Goal: Book appointment/travel/reservation

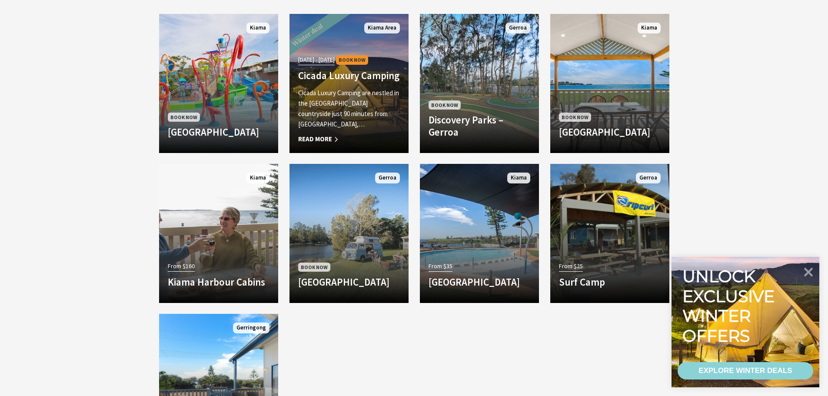
scroll to position [478, 0]
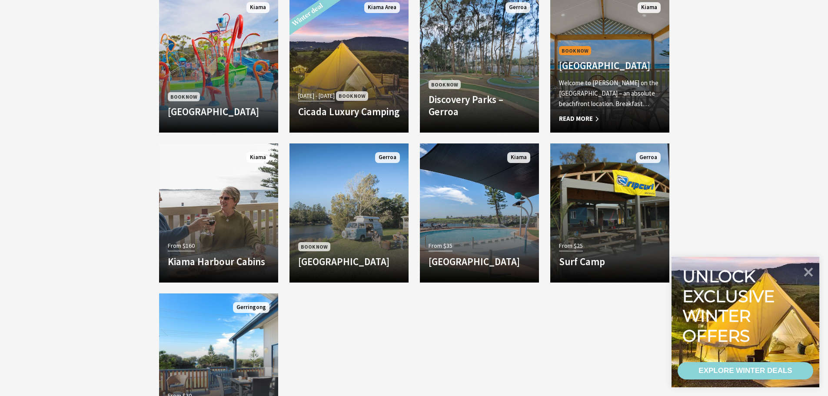
click at [609, 99] on p "Welcome to Kendalls on the Beach Holiday Park – an absolute beachfront location…" at bounding box center [610, 93] width 102 height 31
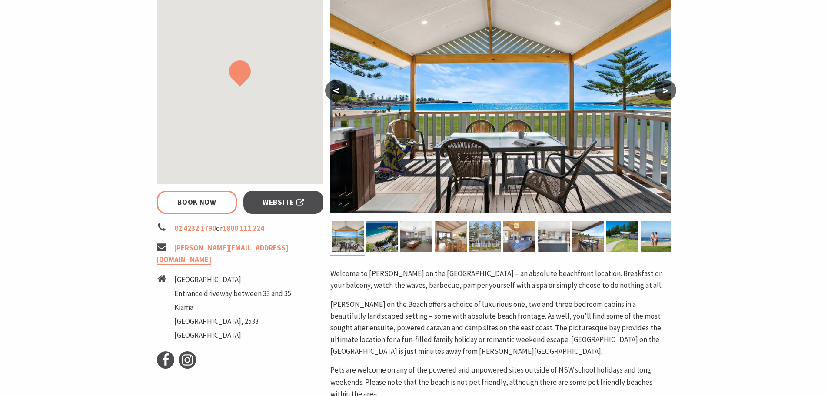
scroll to position [174, 0]
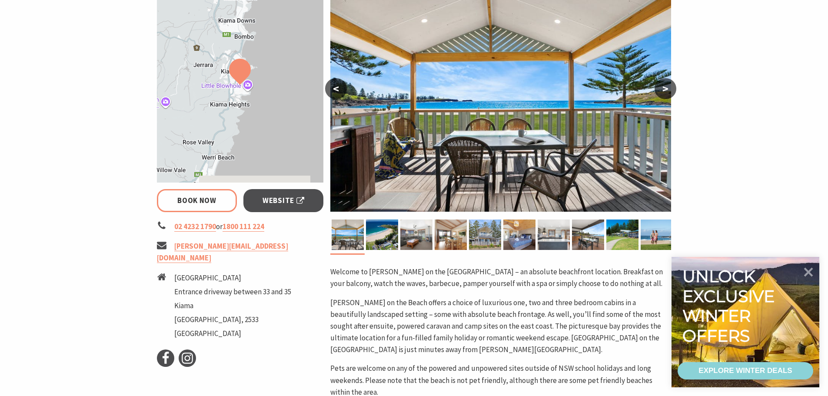
select select "3"
select select "2"
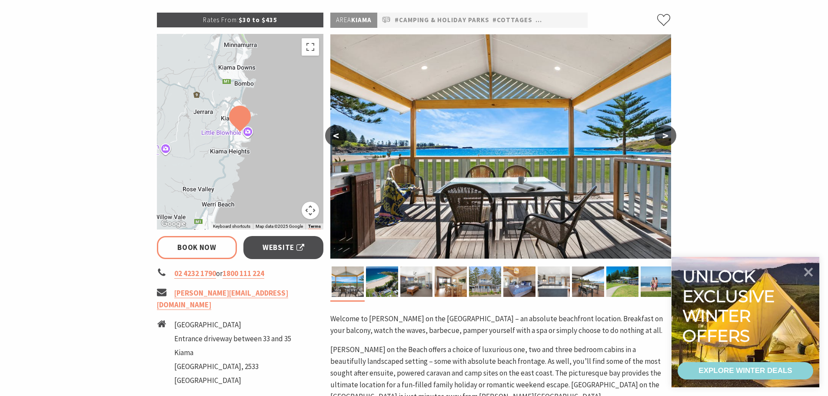
scroll to position [130, 0]
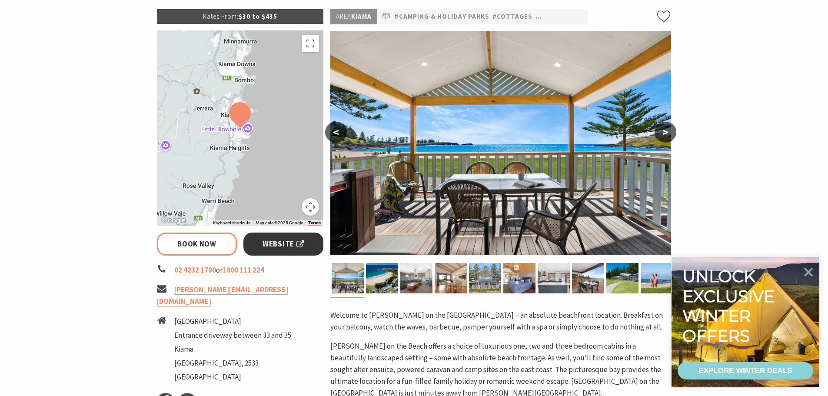
click at [284, 244] on span "Website" at bounding box center [284, 244] width 42 height 12
select select "3"
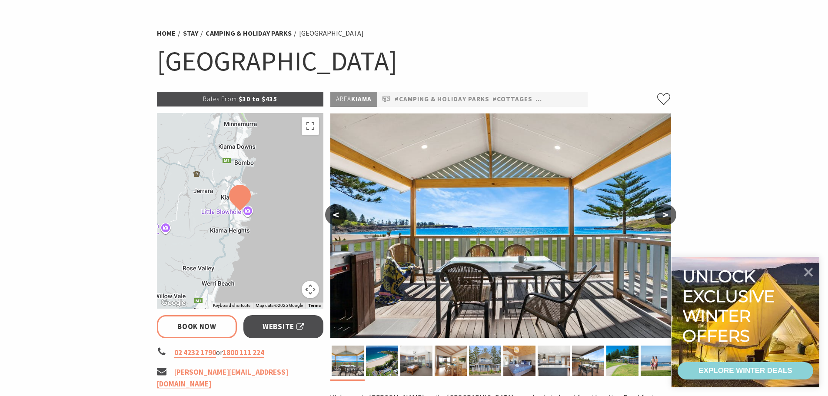
scroll to position [0, 0]
